Goal: Complete application form

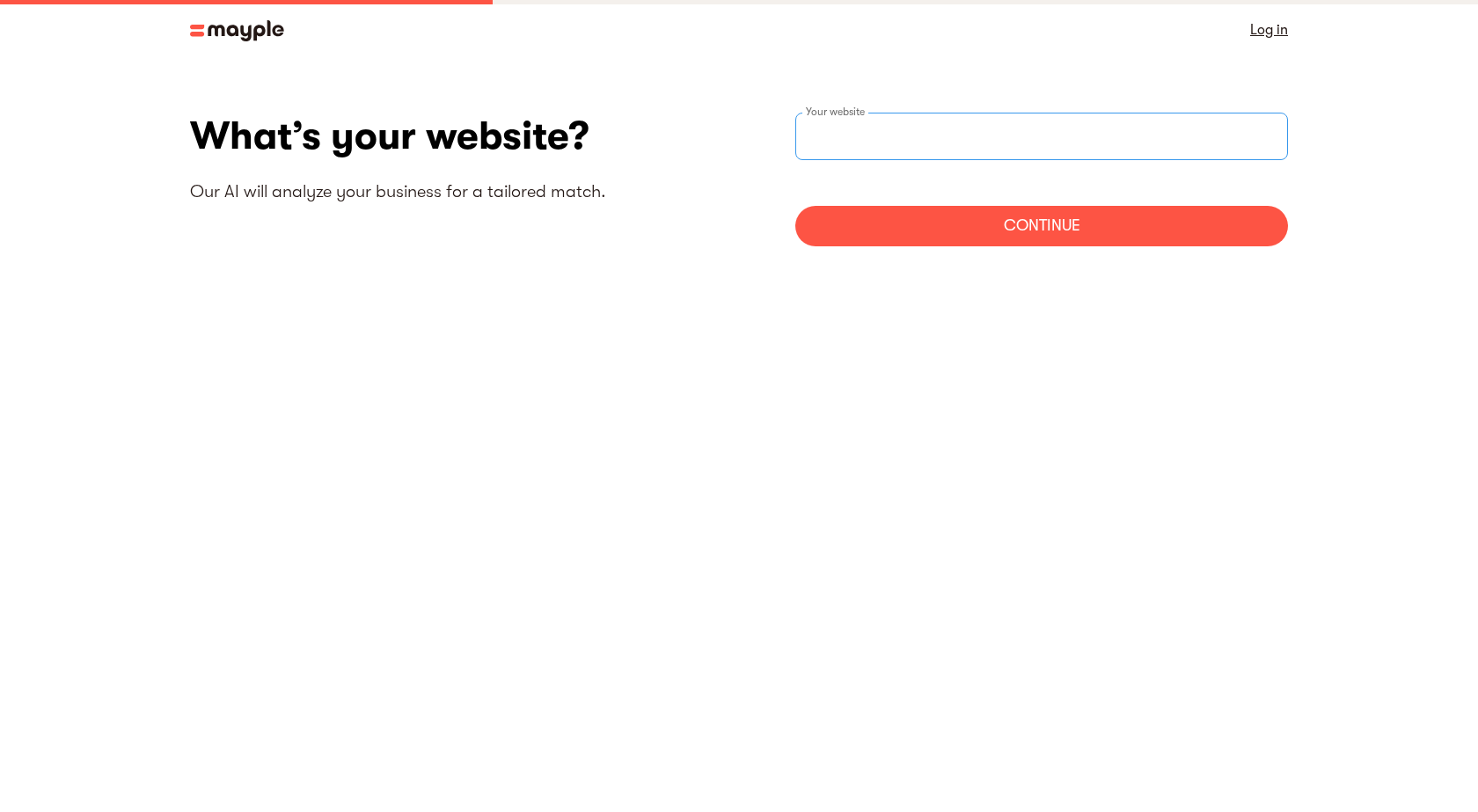
click at [855, 131] on div "Your website" at bounding box center [1041, 136] width 493 height 47
paste input "[EMAIL_ADDRESS][DOMAIN_NAME]"
type input "[URL][EMAIL_ADDRESS][DOMAIN_NAME]"
click at [894, 230] on div "Continue" at bounding box center [1041, 226] width 493 height 41
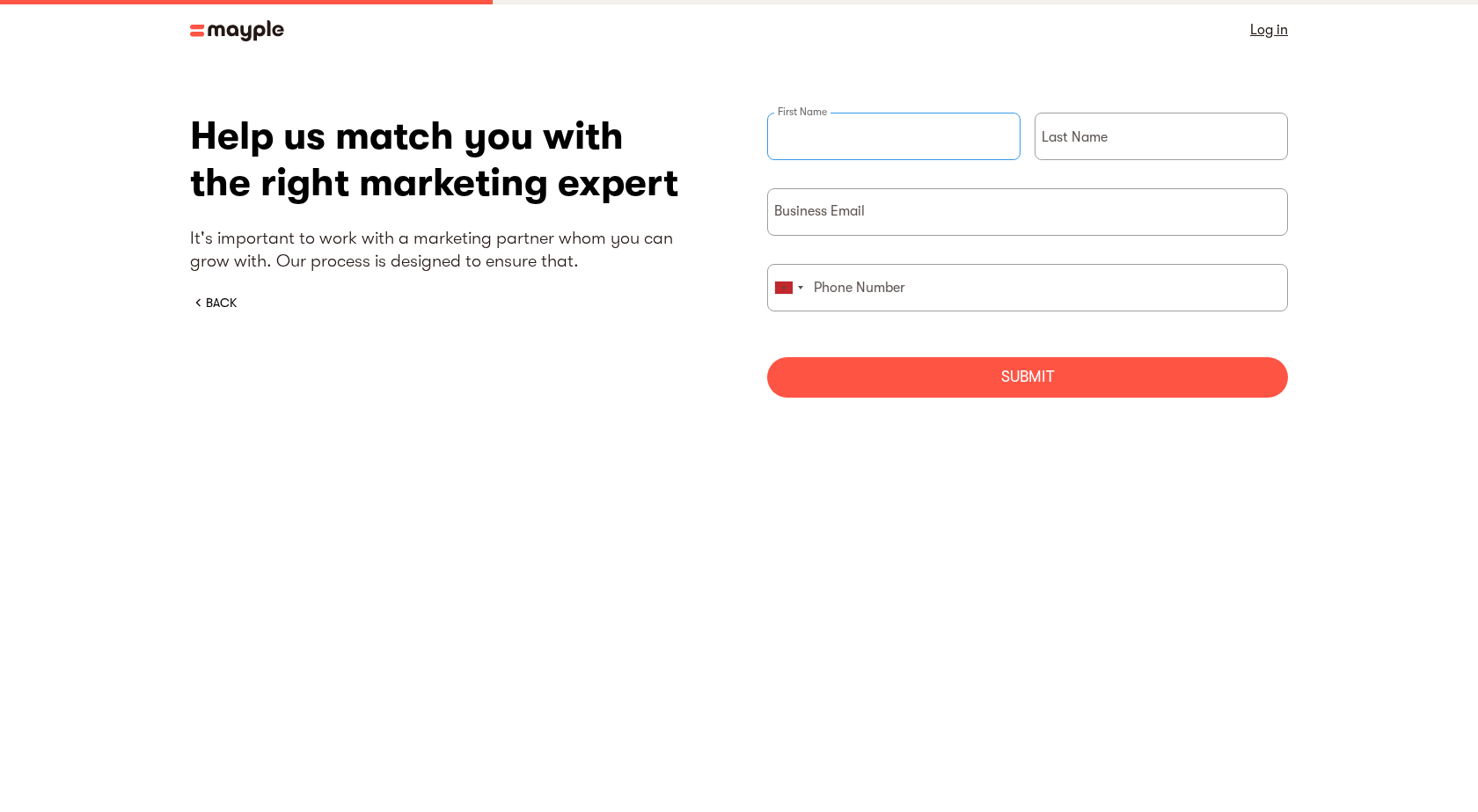
click at [855, 133] on input "briefForm" at bounding box center [894, 136] width 253 height 47
type input "rferf"
click at [1105, 134] on div "Last Name" at bounding box center [1161, 151] width 253 height 75
type input "erffr"
click at [848, 214] on div "Business Email" at bounding box center [1027, 211] width 521 height 47
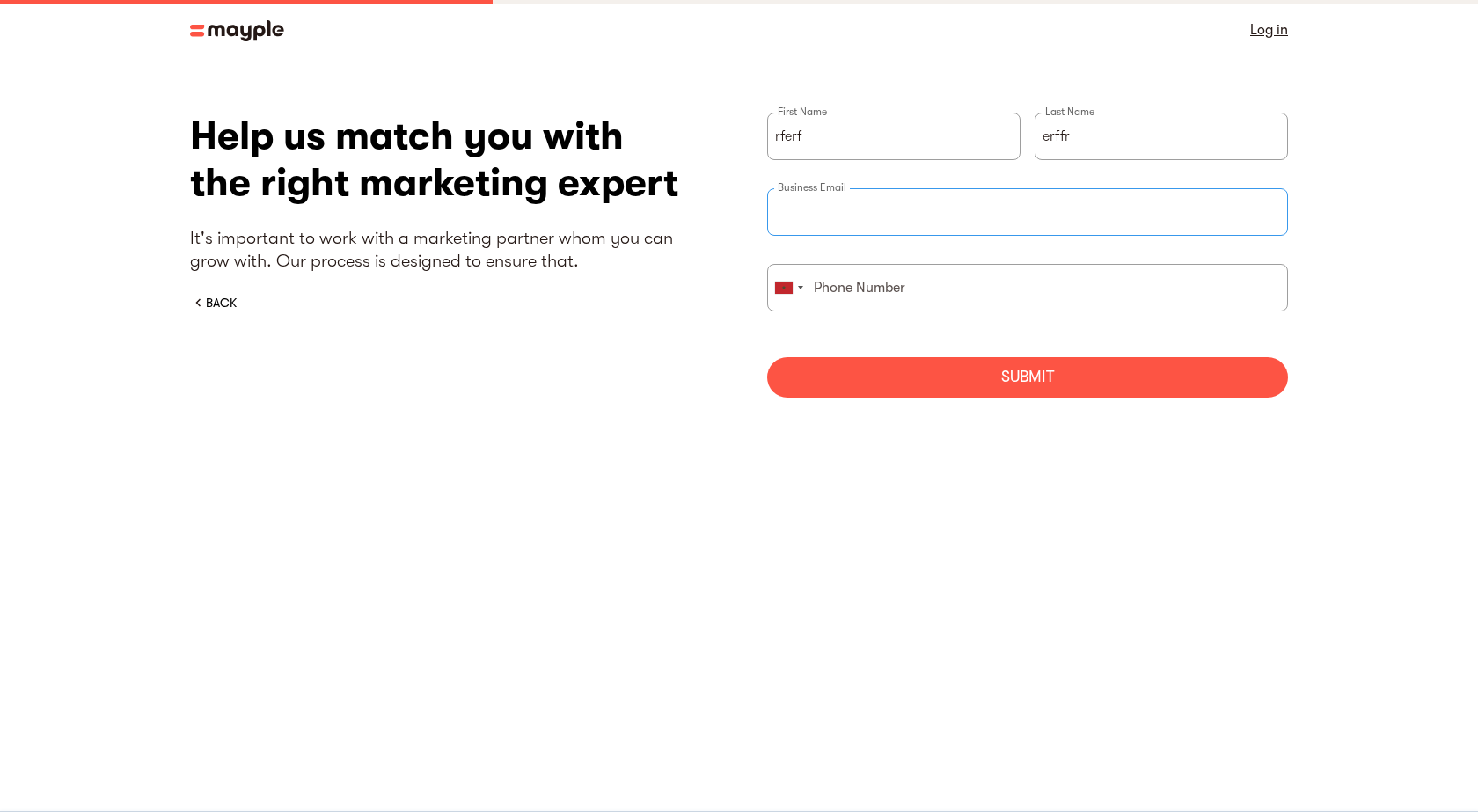
type input "[EMAIL_ADDRESS][DOMAIN_NAME]"
click at [898, 297] on input "briefForm" at bounding box center [1027, 287] width 521 height 47
type input "766548718"
click at [847, 355] on form "rferf First Name erffr Last Name [EMAIL_ADDRESS][DOMAIN_NAME] Business Email [G…" at bounding box center [1027, 255] width 521 height 285
click at [853, 361] on div "Submit" at bounding box center [1027, 378] width 521 height 41
